Goal: Task Accomplishment & Management: Complete application form

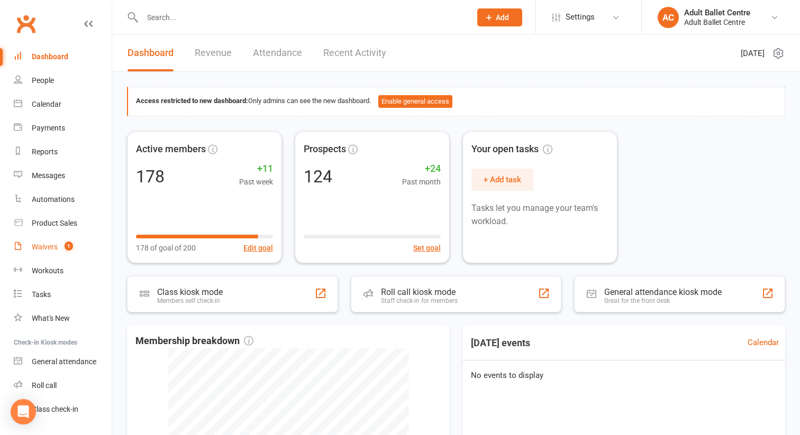
click at [69, 252] on link "Waivers 1" at bounding box center [63, 247] width 98 height 24
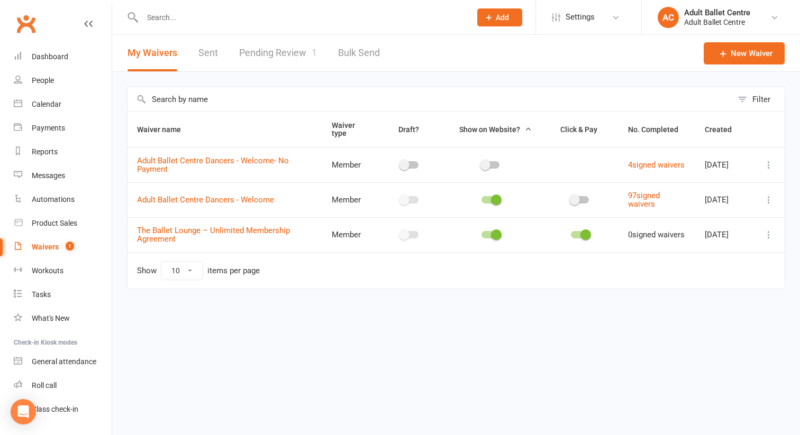
click at [304, 56] on link "Pending Review 1" at bounding box center [278, 53] width 78 height 37
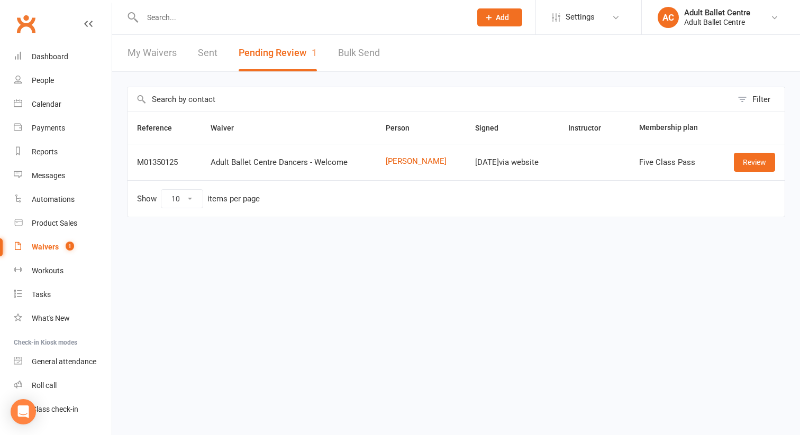
click at [271, 46] on button "Pending Review 1" at bounding box center [278, 53] width 78 height 37
click at [749, 164] on link "Review" at bounding box center [754, 162] width 41 height 19
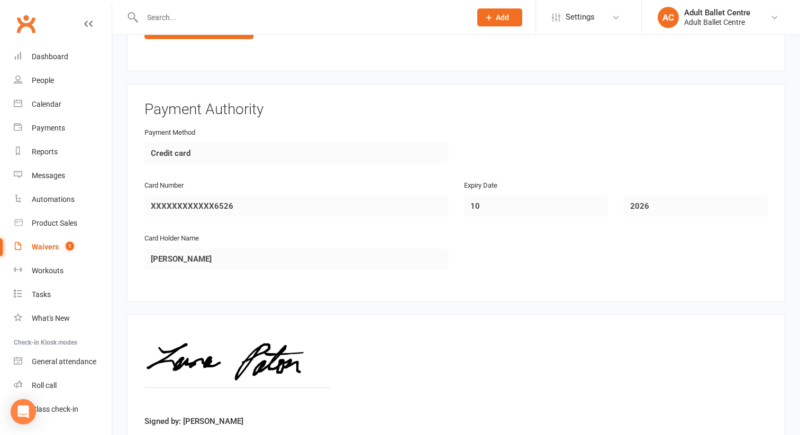
scroll to position [944, 0]
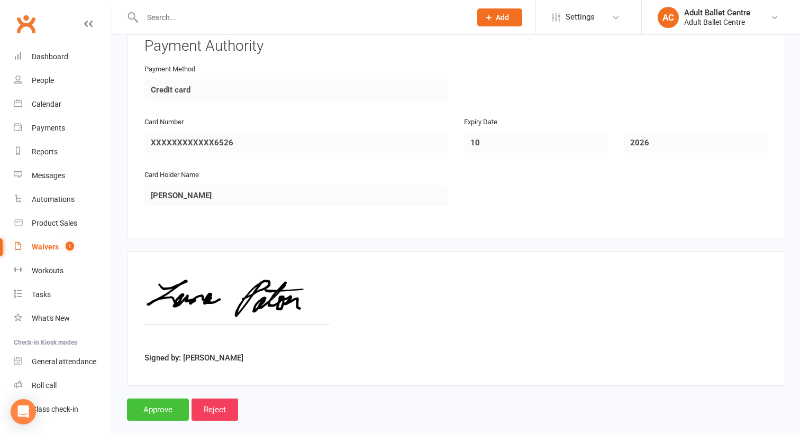
click at [164, 399] on input "Approve" at bounding box center [158, 410] width 62 height 22
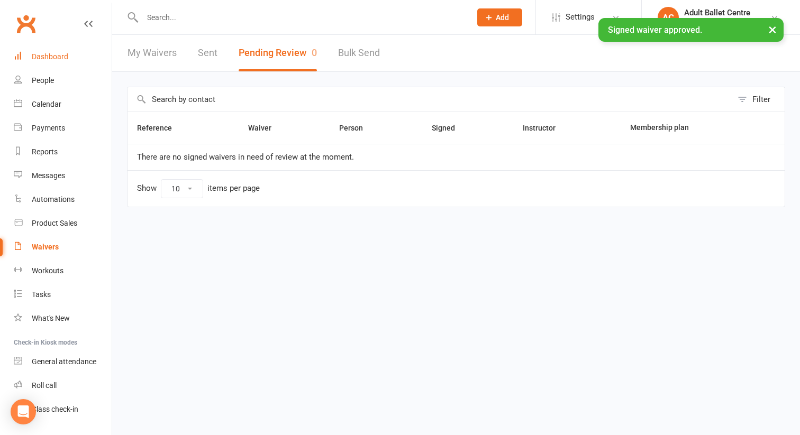
click at [56, 56] on div "Dashboard" at bounding box center [50, 56] width 37 height 8
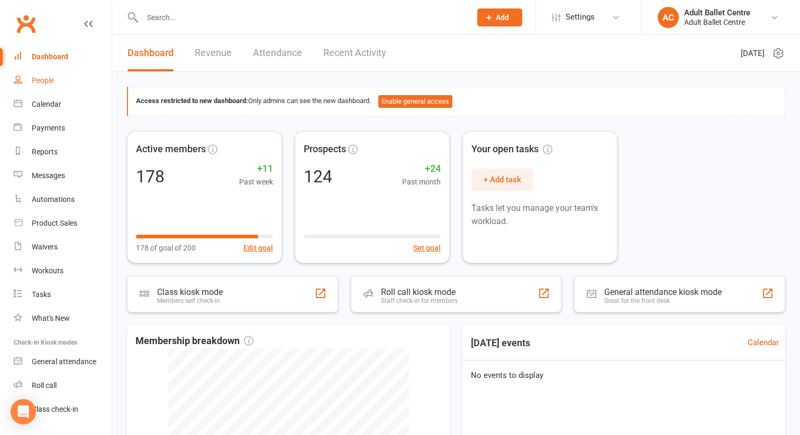
click at [50, 79] on div "People" at bounding box center [43, 80] width 22 height 8
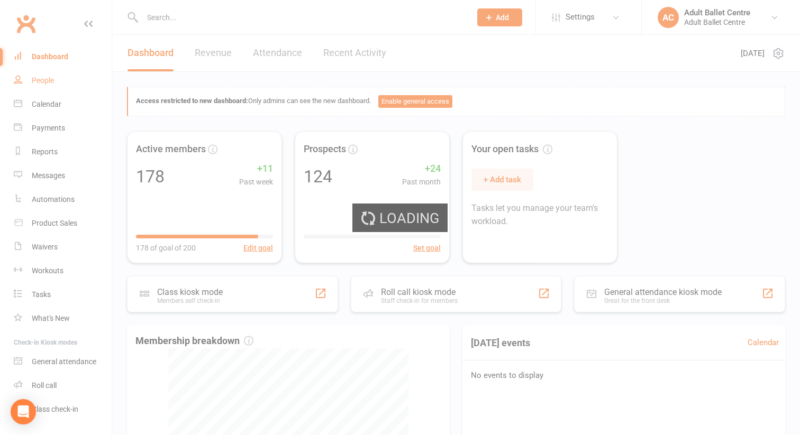
select select "100"
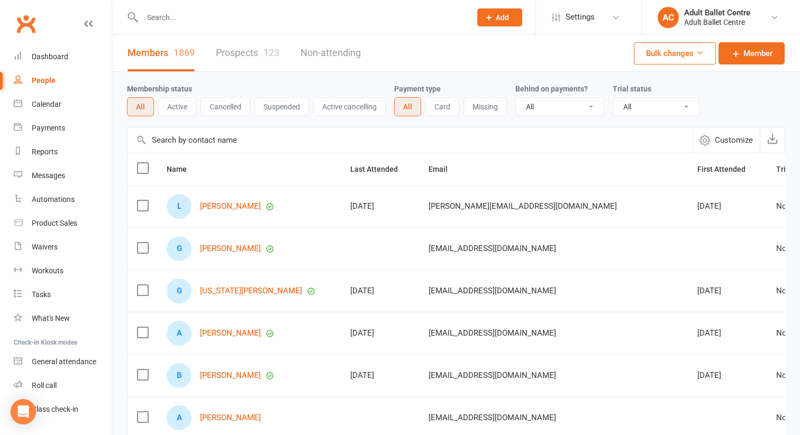
click at [497, 20] on span "Add" at bounding box center [502, 17] width 13 height 8
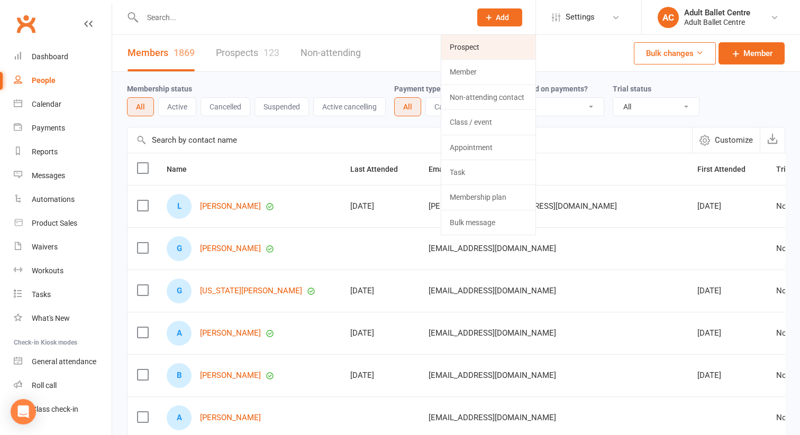
click at [475, 43] on link "Prospect" at bounding box center [488, 47] width 94 height 24
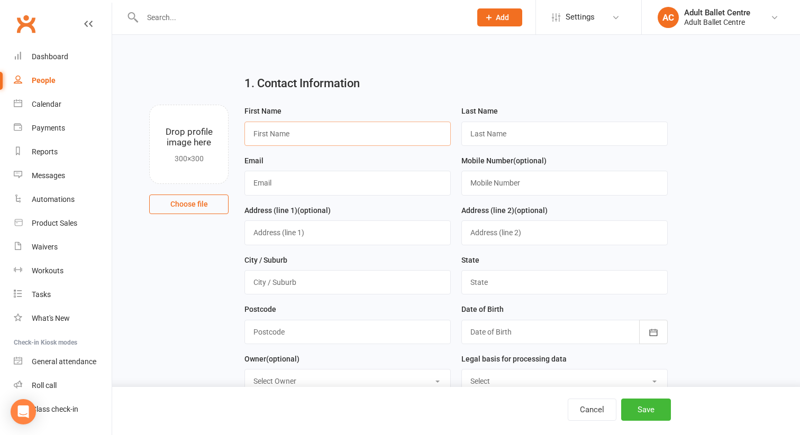
click at [264, 131] on input "text" at bounding box center [347, 134] width 206 height 24
paste input "[PERSON_NAME]"
drag, startPoint x: 306, startPoint y: 135, endPoint x: 288, endPoint y: 134, distance: 18.0
click at [288, 134] on input "[PERSON_NAME]" at bounding box center [347, 134] width 206 height 24
type input "Ruby"
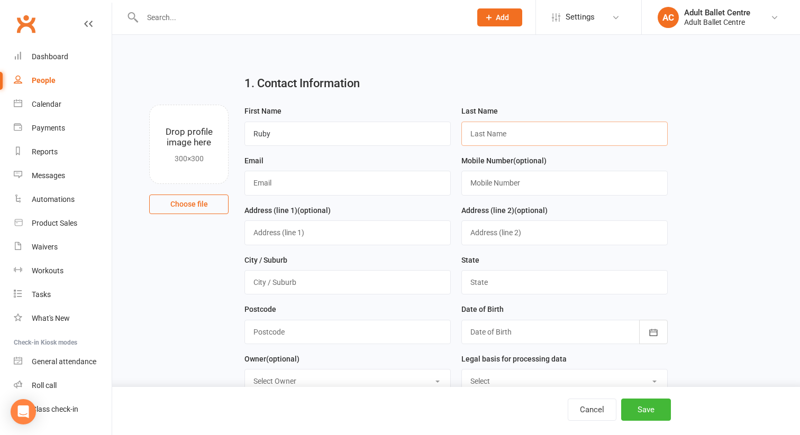
click at [470, 135] on input "text" at bounding box center [564, 134] width 206 height 24
paste input "[PERSON_NAME]"
type input "[PERSON_NAME]"
click at [304, 131] on input "Ruby" at bounding box center [347, 134] width 206 height 24
click at [267, 134] on input "Ruby" at bounding box center [347, 134] width 206 height 24
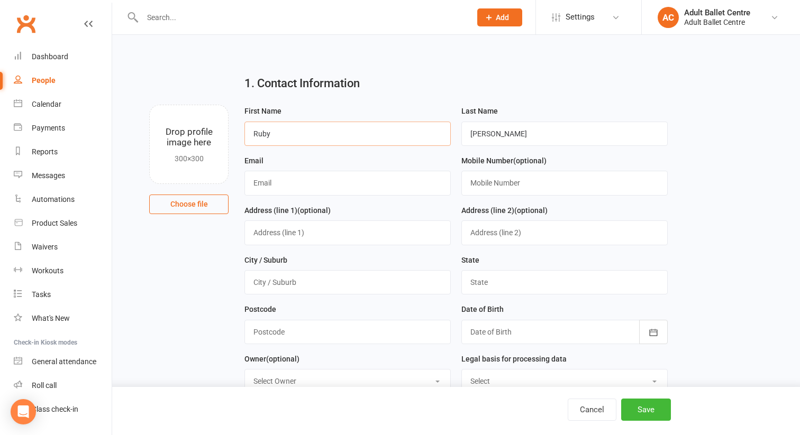
type input "Ruby"
click at [256, 183] on input "text" at bounding box center [347, 183] width 206 height 24
paste input "[EMAIL_ADDRESS][DOMAIN_NAME]"
click at [267, 184] on input "[EMAIL_ADDRESS][DOMAIN_NAME]" at bounding box center [347, 183] width 206 height 24
type input "[EMAIL_ADDRESS][DOMAIN_NAME]"
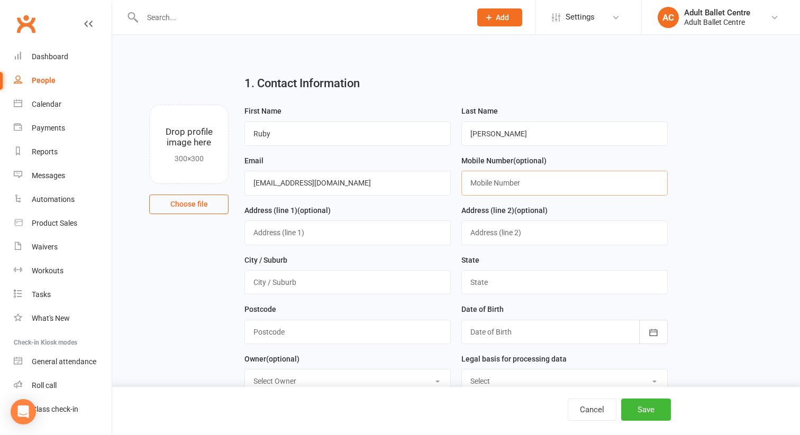
click at [497, 183] on input "text" at bounding box center [564, 183] width 206 height 24
paste input "(049) 003-0818"
type input "(049) 003-0818"
click at [348, 234] on input "text" at bounding box center [347, 233] width 206 height 24
paste input "[STREET_ADDRESS][PERSON_NAME] : [GEOGRAPHIC_DATA] Post code: 3195"
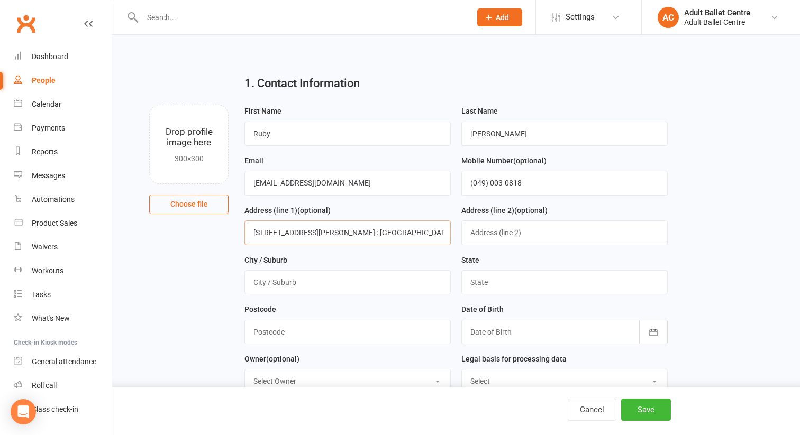
scroll to position [0, 84]
drag, startPoint x: 326, startPoint y: 235, endPoint x: 456, endPoint y: 235, distance: 129.6
click at [456, 235] on form "First Name [PERSON_NAME] Last Name [PERSON_NAME] Email [PERSON_NAME][EMAIL_ADDR…" at bounding box center [455, 278] width 433 height 347
type input "[STREET_ADDRESS][PERSON_NAME]"
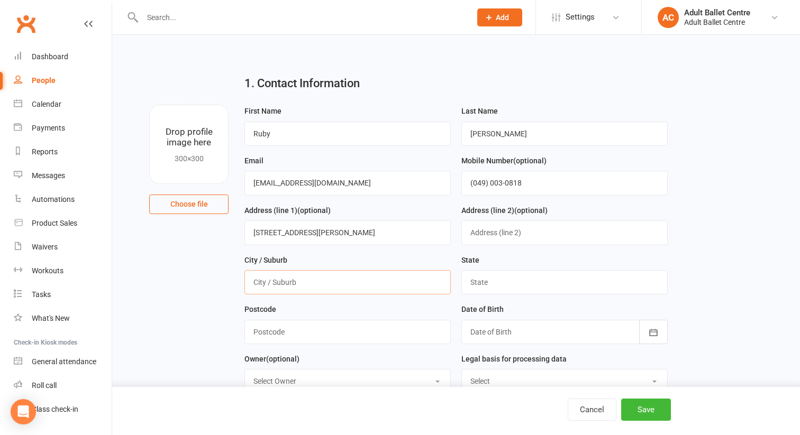
click at [320, 286] on input "text" at bounding box center [347, 282] width 206 height 24
paste input "City: [GEOGRAPHIC_DATA], [GEOGRAPHIC_DATA] : [GEOGRAPHIC_DATA] Post code: 3195"
drag, startPoint x: 258, startPoint y: 285, endPoint x: 231, endPoint y: 284, distance: 27.0
drag, startPoint x: 289, startPoint y: 284, endPoint x: 451, endPoint y: 284, distance: 162.4
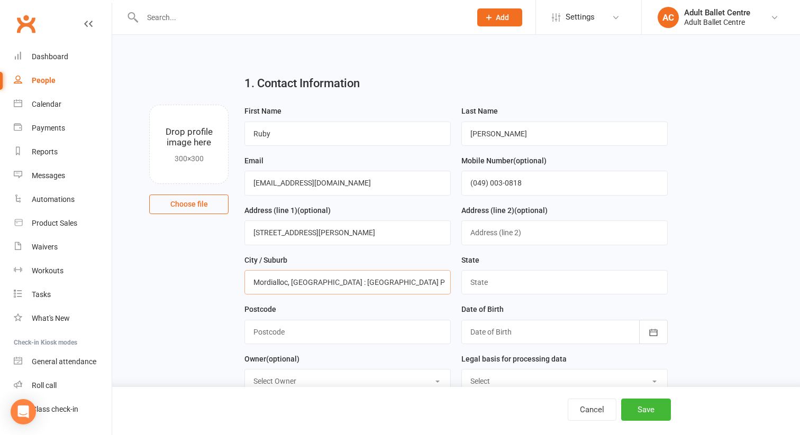
click at [451, 285] on div "City / Suburb Mordialloc, [GEOGRAPHIC_DATA] : [GEOGRAPHIC_DATA] Post code: 3195" at bounding box center [347, 279] width 217 height 50
type input "Mordialloc"
click at [474, 282] on input "text" at bounding box center [564, 282] width 206 height 24
type input "VIC"
click at [306, 340] on input "text" at bounding box center [347, 332] width 206 height 24
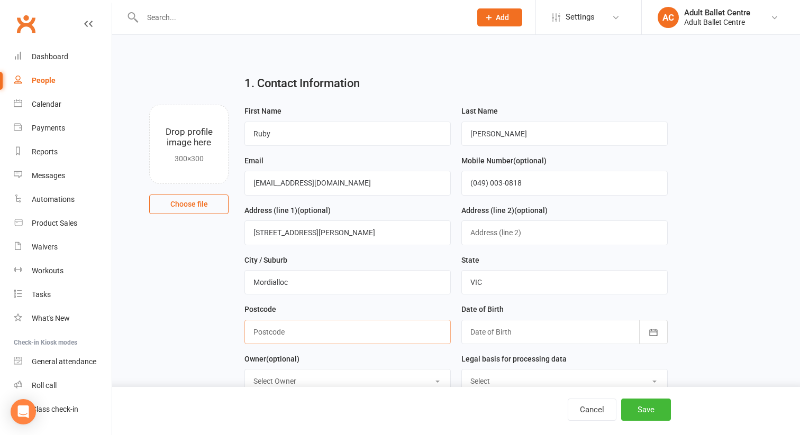
paste input ", [GEOGRAPHIC_DATA] : [GEOGRAPHIC_DATA] Post code: 3195"
drag, startPoint x: 389, startPoint y: 335, endPoint x: 145, endPoint y: 348, distance: 244.8
click at [262, 337] on input ", [GEOGRAPHIC_DATA] : [GEOGRAPHIC_DATA] Post code: 3195" at bounding box center [347, 332] width 206 height 24
drag, startPoint x: 388, startPoint y: 335, endPoint x: 253, endPoint y: 337, distance: 134.9
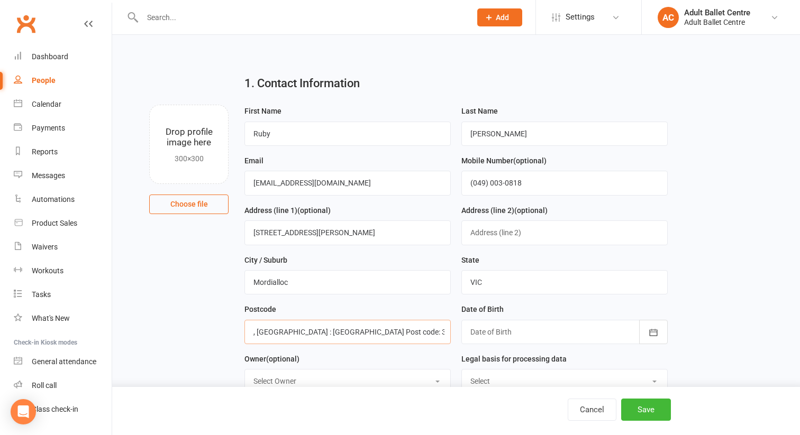
click at [253, 337] on input ", [GEOGRAPHIC_DATA] : [GEOGRAPHIC_DATA] Post code: 3195" at bounding box center [347, 332] width 206 height 24
type input "3195"
click at [489, 329] on div at bounding box center [564, 332] width 206 height 24
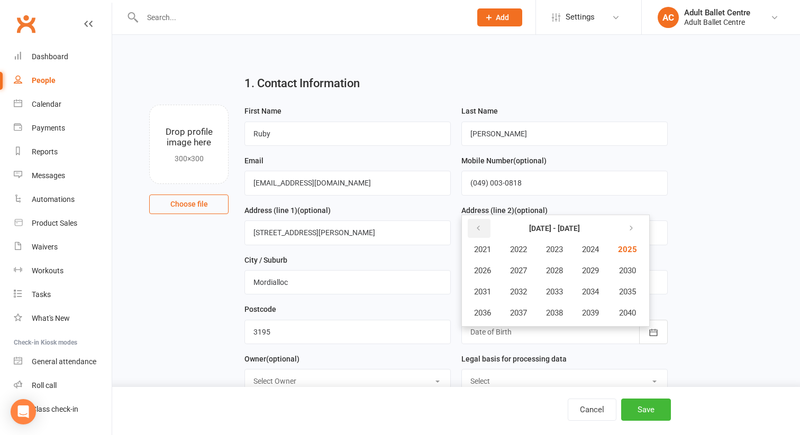
click at [480, 230] on icon "button" at bounding box center [478, 228] width 7 height 8
click at [582, 254] on button "2004" at bounding box center [590, 250] width 35 height 20
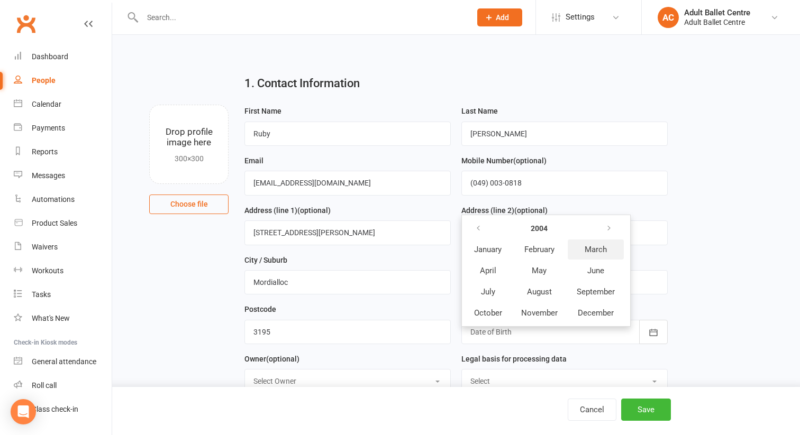
click at [593, 255] on span "March" at bounding box center [596, 250] width 22 height 10
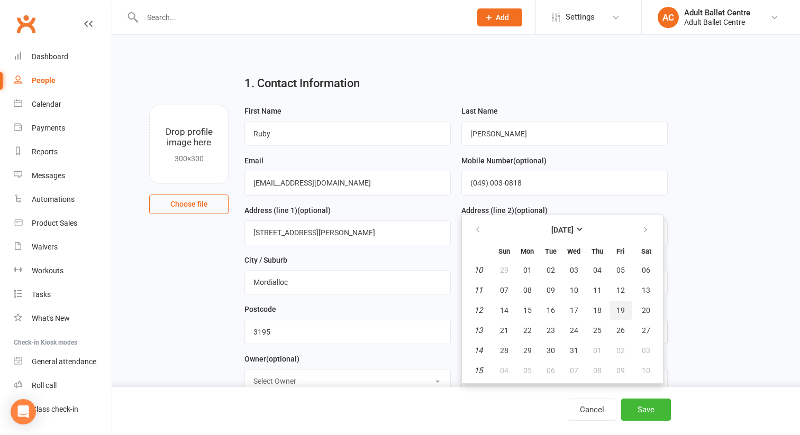
click at [617, 311] on span "19" at bounding box center [620, 310] width 8 height 8
type input "[DATE]"
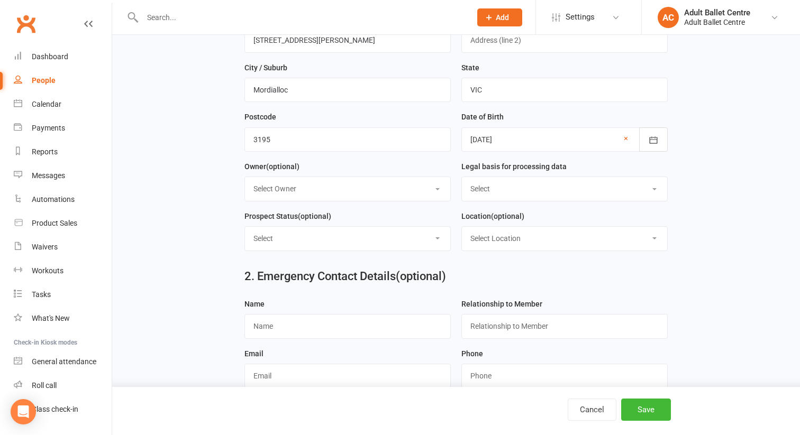
scroll to position [208, 0]
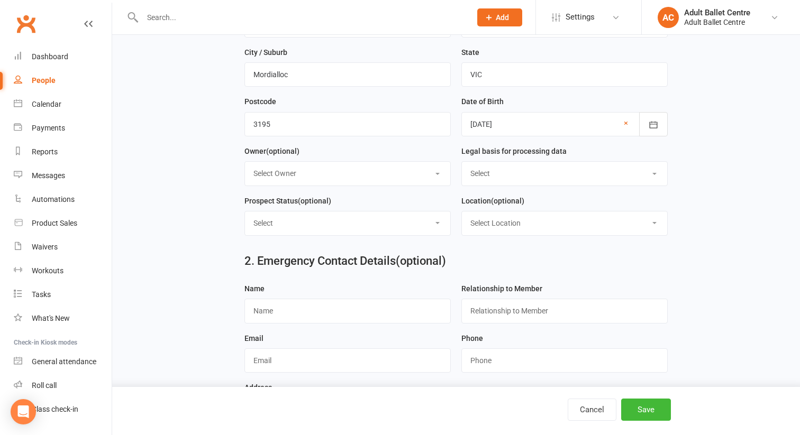
click at [319, 176] on select "Select Owner [PERSON_NAME] [PERSON_NAME] [PERSON_NAME] [PERSON_NAME] Adult Ball…" at bounding box center [347, 173] width 205 height 23
select select "3"
click at [245, 164] on select "Select Owner [PERSON_NAME] [PERSON_NAME] [PERSON_NAME] [PERSON_NAME] Adult Ball…" at bounding box center [347, 173] width 205 height 23
click at [488, 176] on select "Select Consent provided by contact Legitimate Interest - Existing Customer Legi…" at bounding box center [564, 173] width 205 height 23
select select "Consent provided by contact"
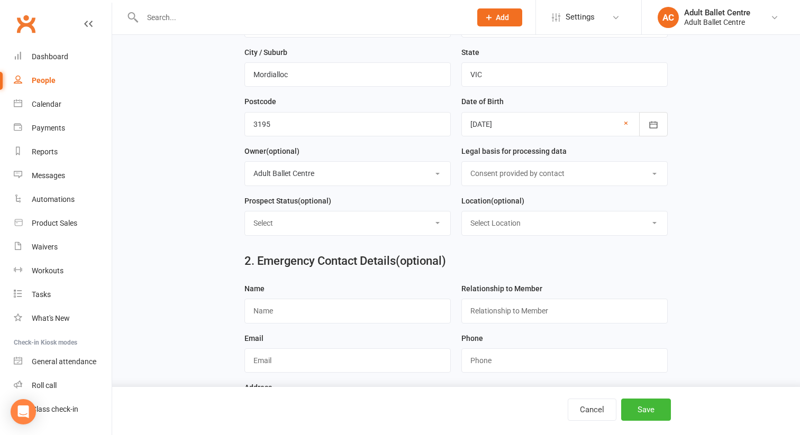
click at [462, 164] on select "Select Consent provided by contact Legitimate Interest - Existing Customer Legi…" at bounding box center [564, 173] width 205 height 23
click at [371, 219] on select "Select Booked for Triall Class L1 Booked fo Trial Class L2 Booked Trial Class L…" at bounding box center [347, 223] width 205 height 23
click at [264, 228] on select "Select Booked for Triall Class L1 Booked fo Trial Class L2 Booked Trial Class L…" at bounding box center [347, 223] width 205 height 23
select select "Booked Trial Class L3"
click at [245, 213] on select "Select Booked for Triall Class L1 Booked fo Trial Class L2 Booked Trial Class L…" at bounding box center [347, 223] width 205 height 23
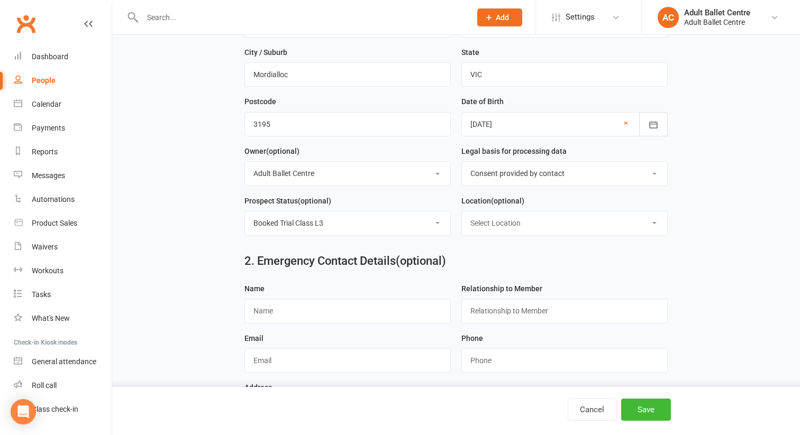
click at [510, 224] on select "Select Location [PERSON_NAME][GEOGRAPHIC_DATA] 5 Studio 6" at bounding box center [564, 223] width 205 height 23
select select "1"
click at [462, 213] on select "Select Location [PERSON_NAME][GEOGRAPHIC_DATA] 5 Studio 6" at bounding box center [564, 223] width 205 height 23
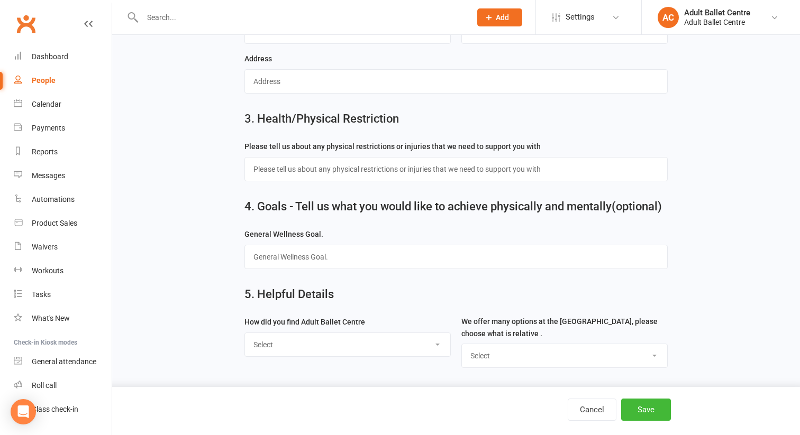
scroll to position [545, 0]
click at [365, 168] on input "text" at bounding box center [455, 169] width 423 height 24
type input "N/A"
click at [301, 336] on select "Select Google Social Media Refereed by a friend Referred by a medical practitio…" at bounding box center [347, 344] width 205 height 23
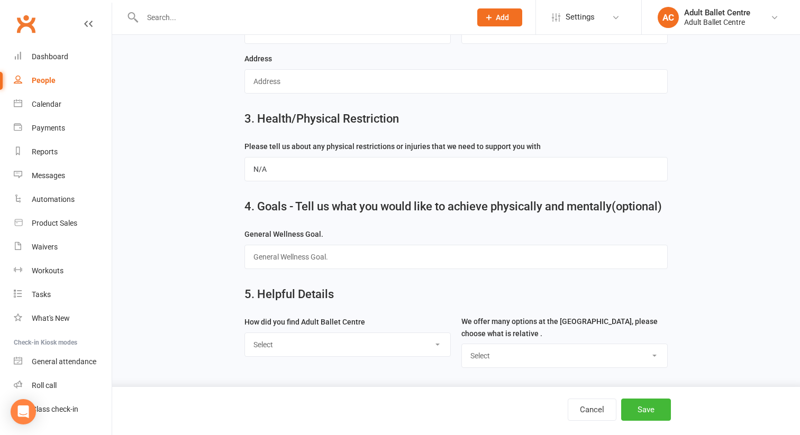
select select "Refereed by a friend"
click at [245, 333] on select "Select Google Social Media Refereed by a friend Referred by a medical practitio…" at bounding box center [347, 344] width 205 height 23
click at [515, 355] on select "Select Ballet Classes Floor Barre Clases Contemporary Dance Adult Pointe Progra…" at bounding box center [564, 355] width 205 height 23
select select "Ballet Classes"
click at [462, 344] on select "Select Ballet Classes Floor Barre Clases Contemporary Dance Adult Pointe Progra…" at bounding box center [564, 355] width 205 height 23
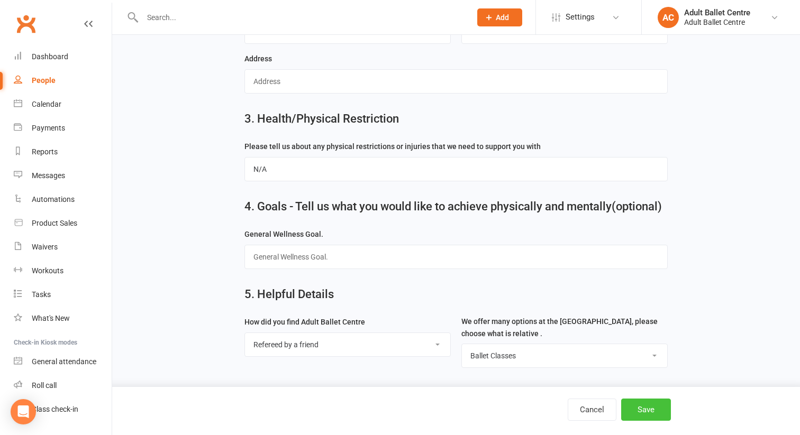
click at [638, 406] on button "Save" at bounding box center [646, 410] width 50 height 22
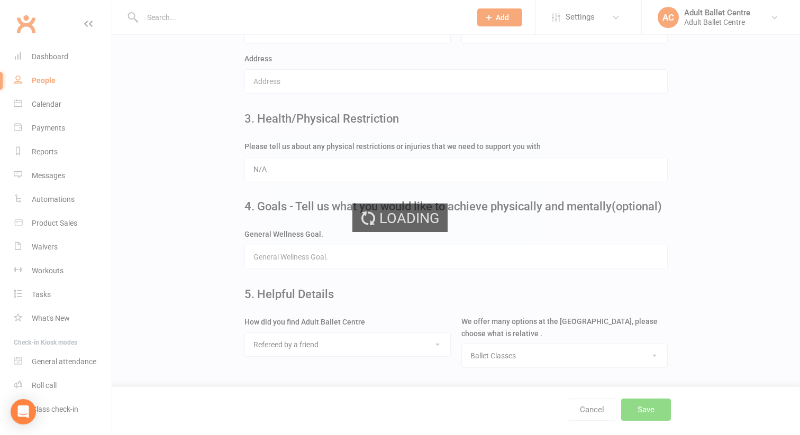
scroll to position [0, 0]
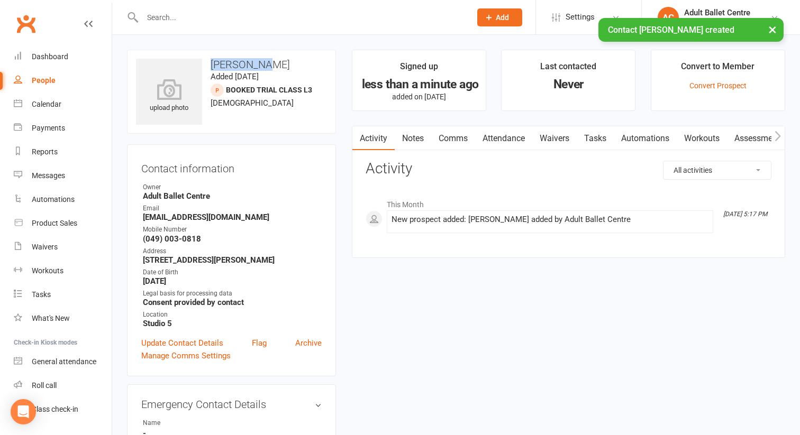
drag, startPoint x: 262, startPoint y: 65, endPoint x: 211, endPoint y: 63, distance: 51.3
click at [211, 63] on h3 "[PERSON_NAME]" at bounding box center [231, 65] width 191 height 12
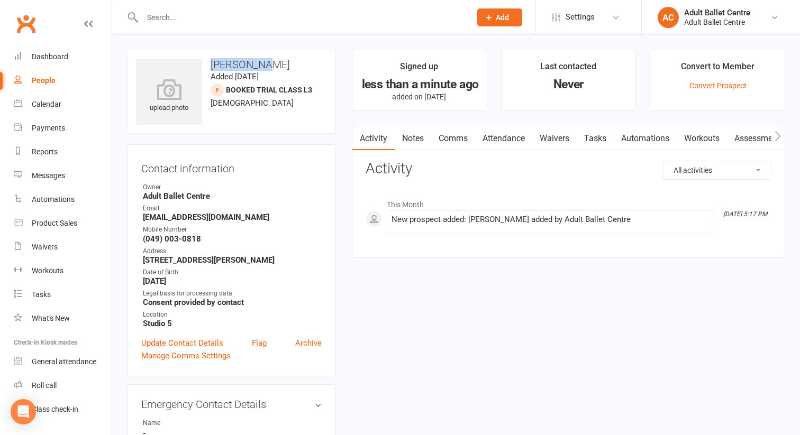
copy h3 "[PERSON_NAME]"
click at [50, 107] on div "Calendar" at bounding box center [47, 104] width 30 height 8
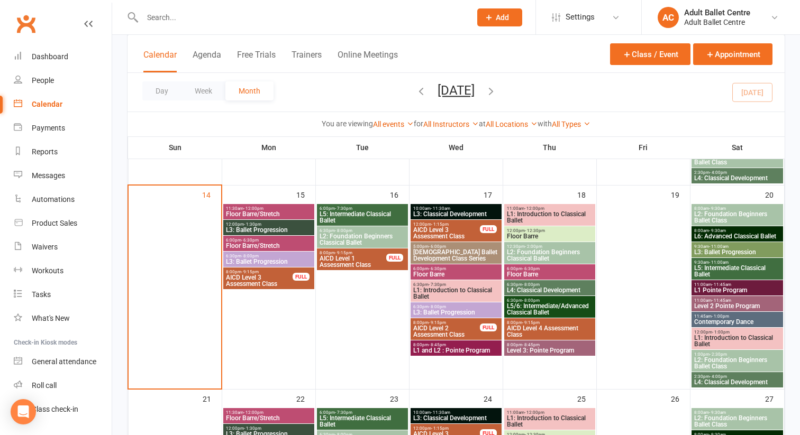
scroll to position [481, 0]
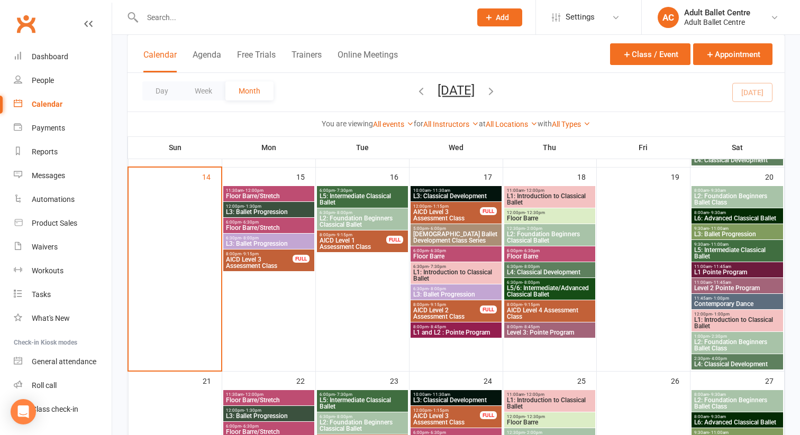
click at [432, 295] on span "L3: Ballet Progression" at bounding box center [456, 295] width 87 height 6
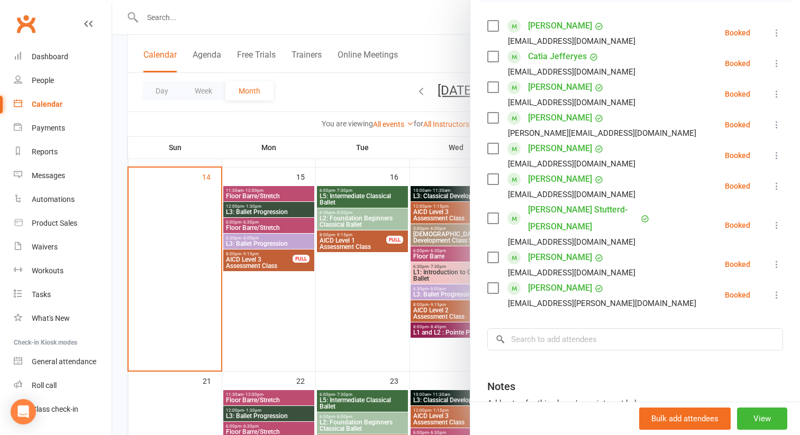
scroll to position [208, 0]
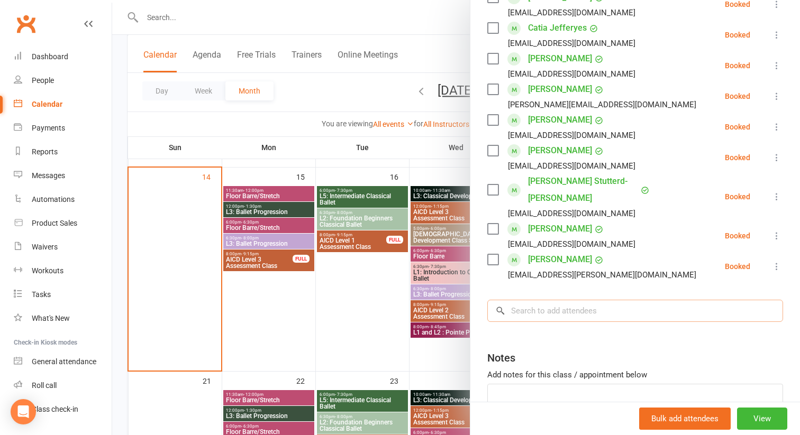
click at [560, 300] on input "search" at bounding box center [635, 311] width 296 height 22
paste input "[PERSON_NAME]"
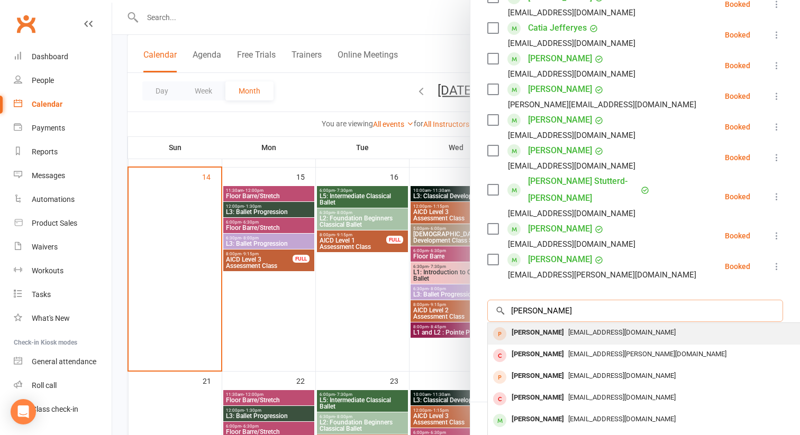
type input "[PERSON_NAME]"
click at [568, 329] on span "[EMAIL_ADDRESS][DOMAIN_NAME]" at bounding box center [621, 333] width 107 height 8
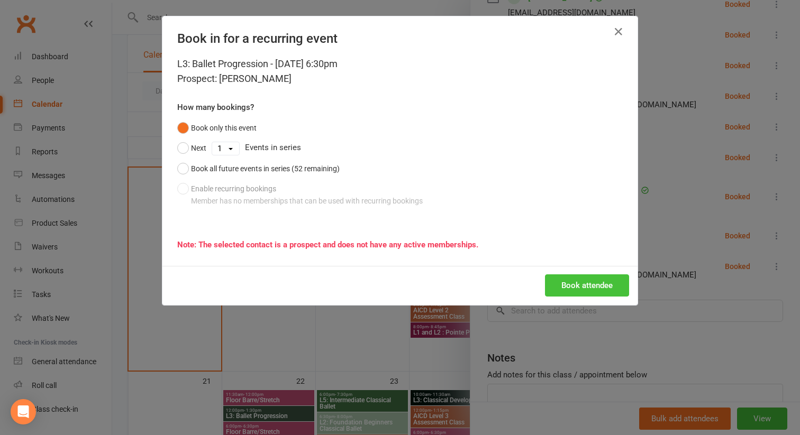
click at [580, 287] on button "Book attendee" at bounding box center [587, 286] width 84 height 22
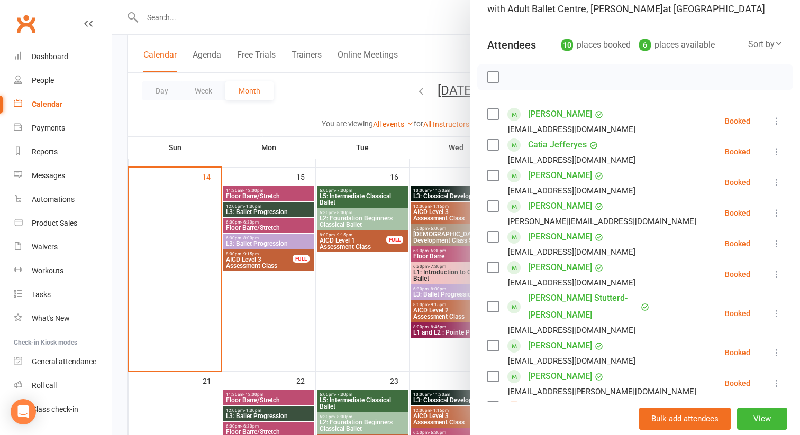
scroll to position [292, 0]
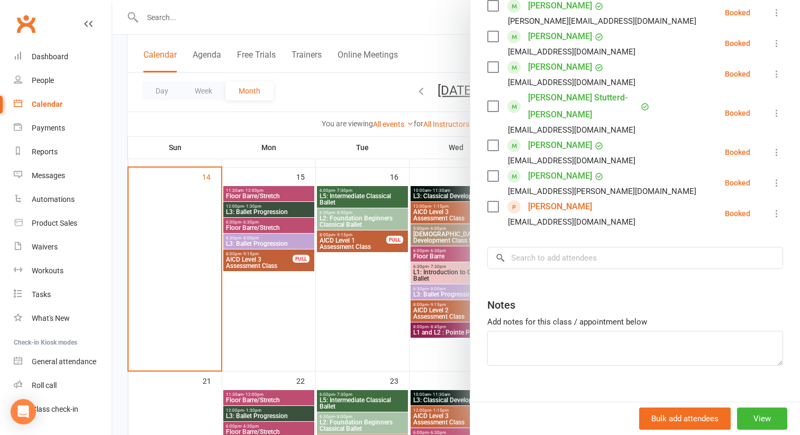
click at [448, 363] on div at bounding box center [456, 217] width 688 height 435
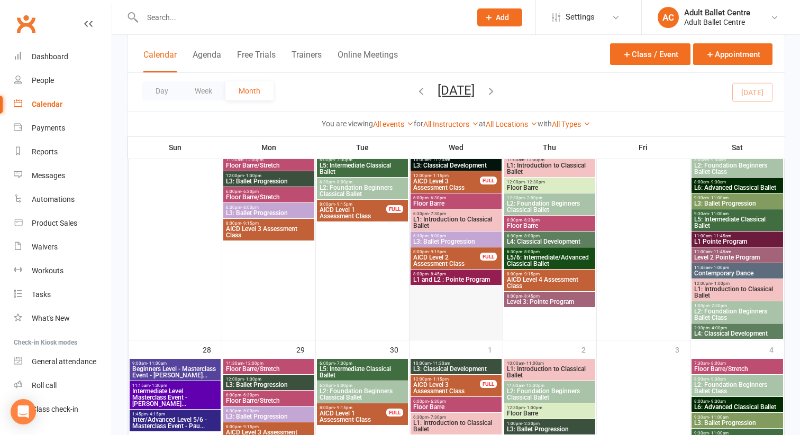
scroll to position [715, 0]
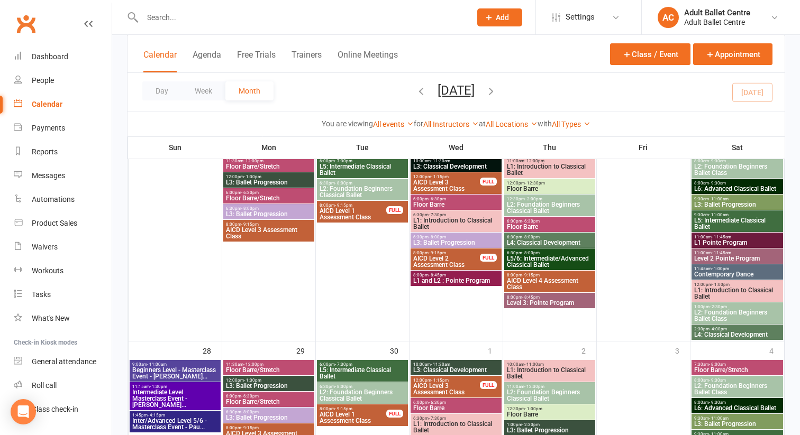
click at [56, 102] on div "Calendar" at bounding box center [47, 104] width 31 height 8
click at [54, 61] on link "Dashboard" at bounding box center [63, 57] width 98 height 24
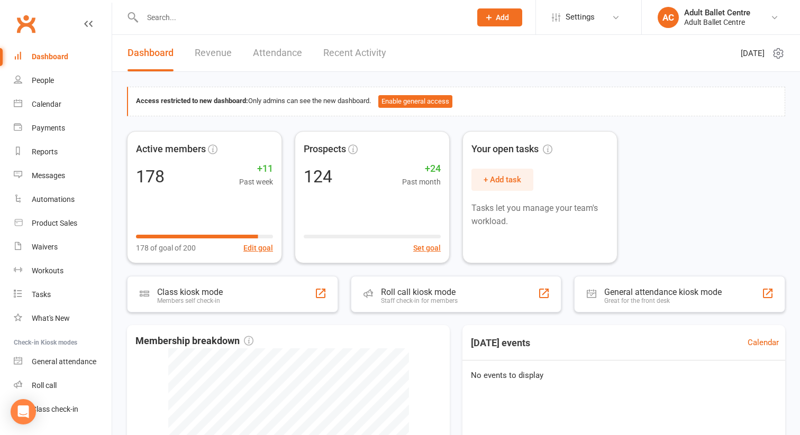
click at [54, 61] on link "Dashboard" at bounding box center [63, 57] width 98 height 24
click at [54, 57] on div "Dashboard" at bounding box center [50, 56] width 37 height 8
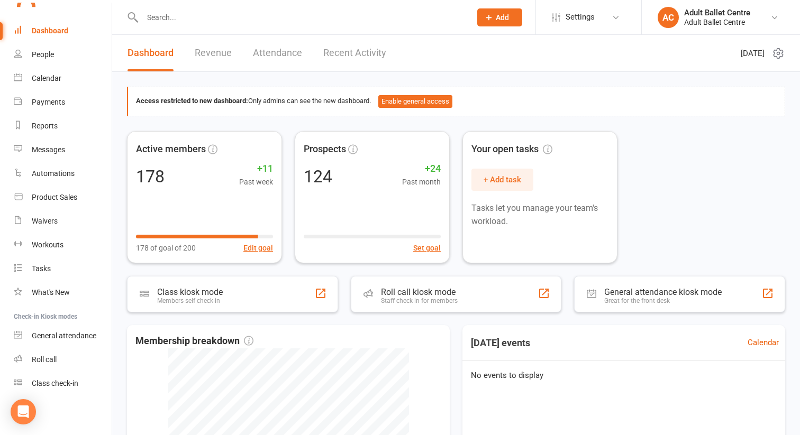
click at [205, 54] on link "Revenue" at bounding box center [213, 53] width 37 height 37
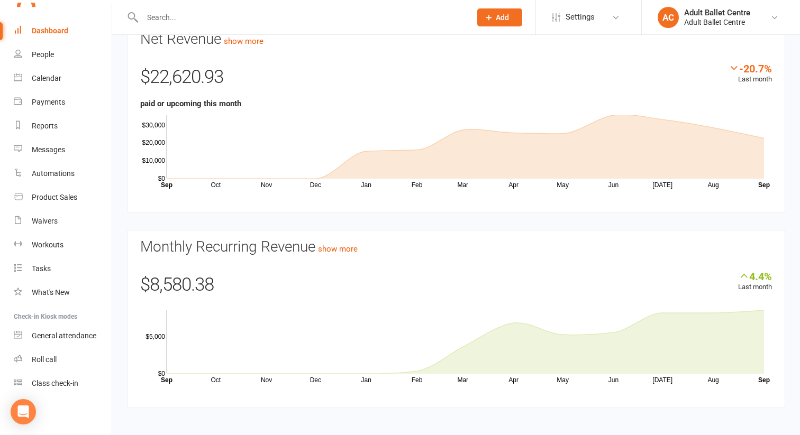
scroll to position [69, 0]
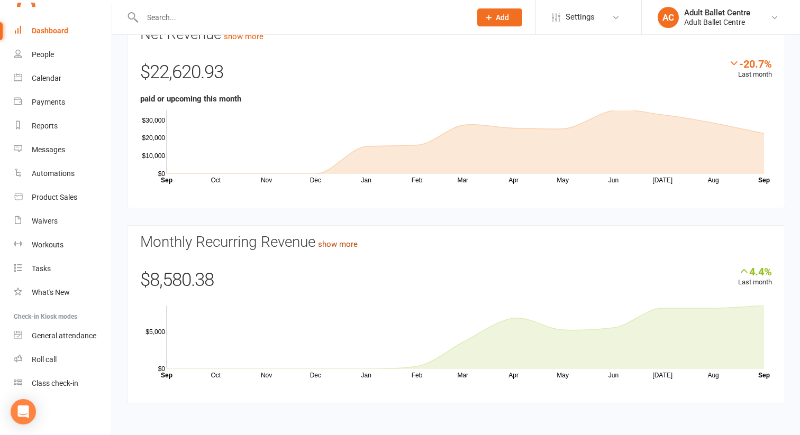
click at [356, 247] on link "show more" at bounding box center [338, 245] width 40 height 10
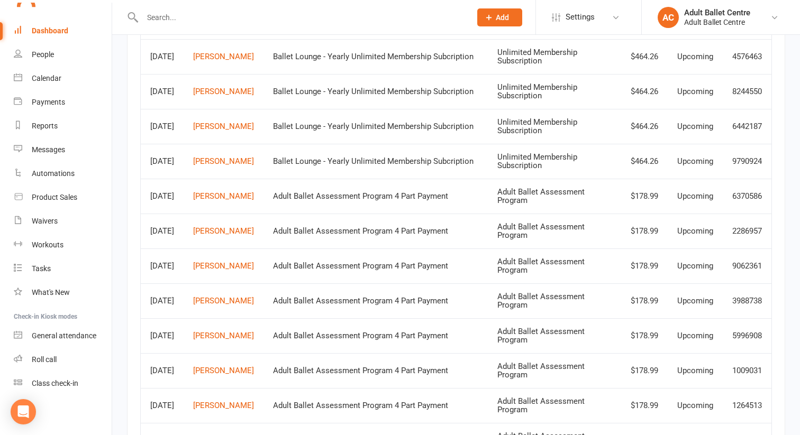
scroll to position [1076, 0]
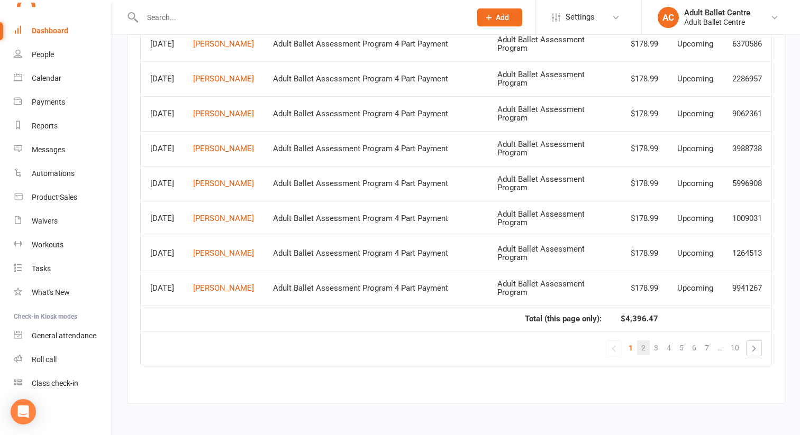
click at [640, 351] on link "2" at bounding box center [643, 348] width 13 height 15
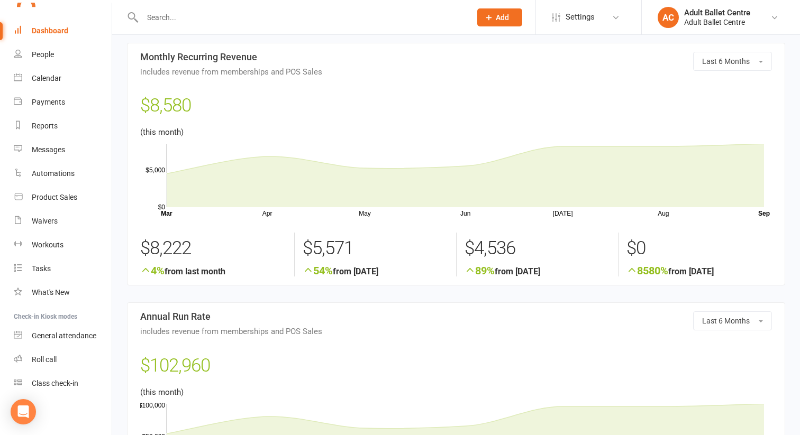
scroll to position [0, 0]
